Goal: Find specific page/section: Find specific page/section

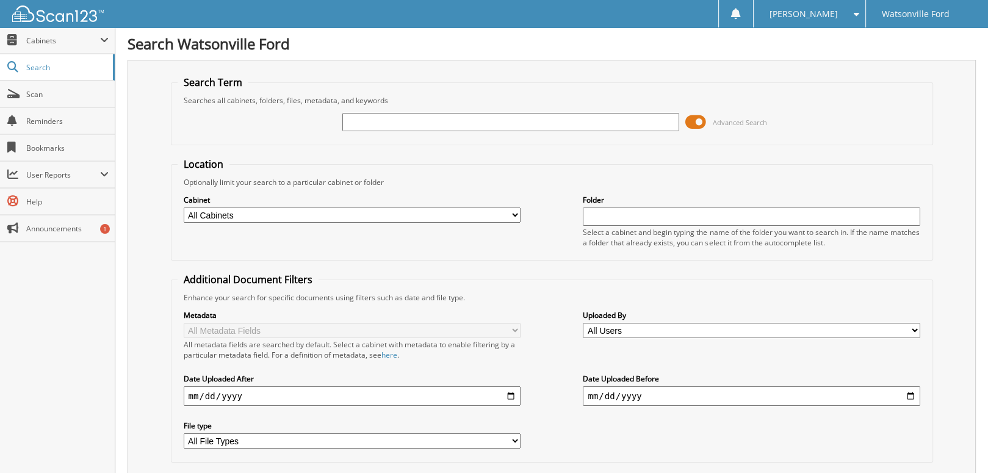
click at [402, 128] on input "text" at bounding box center [510, 122] width 337 height 18
type input "176803"
click at [43, 95] on span "Scan" at bounding box center [67, 94] width 82 height 10
